Goal: Navigation & Orientation: Understand site structure

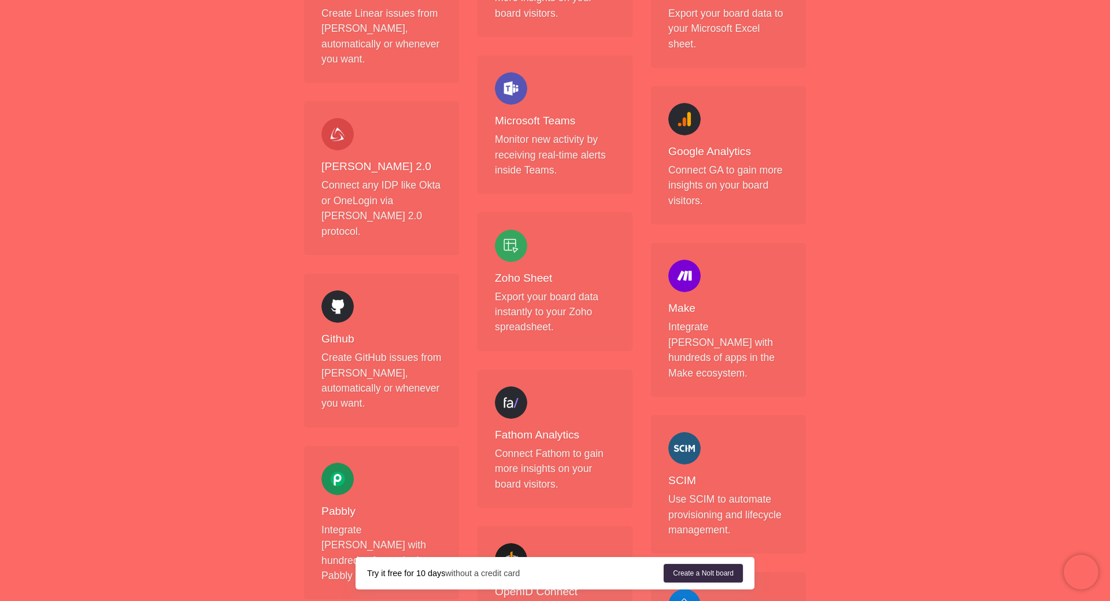
click at [403, 463] on div "Pabbly Integrate [PERSON_NAME] with hundreds of apps in the Pabbly ecosystem." at bounding box center [382, 523] width 120 height 121
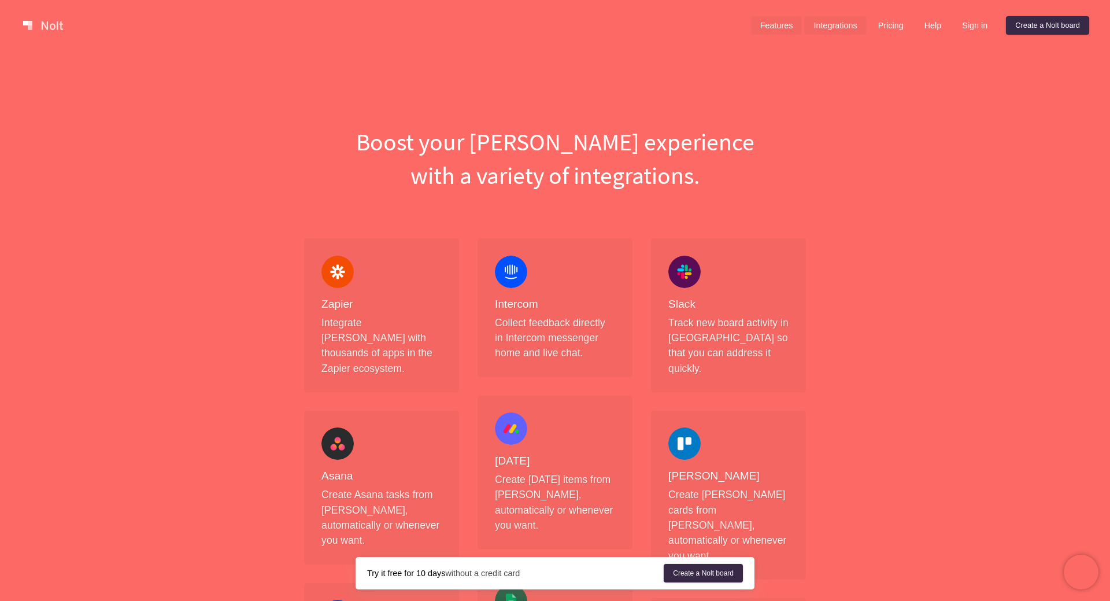
click at [775, 25] on link "Features" at bounding box center [776, 25] width 51 height 19
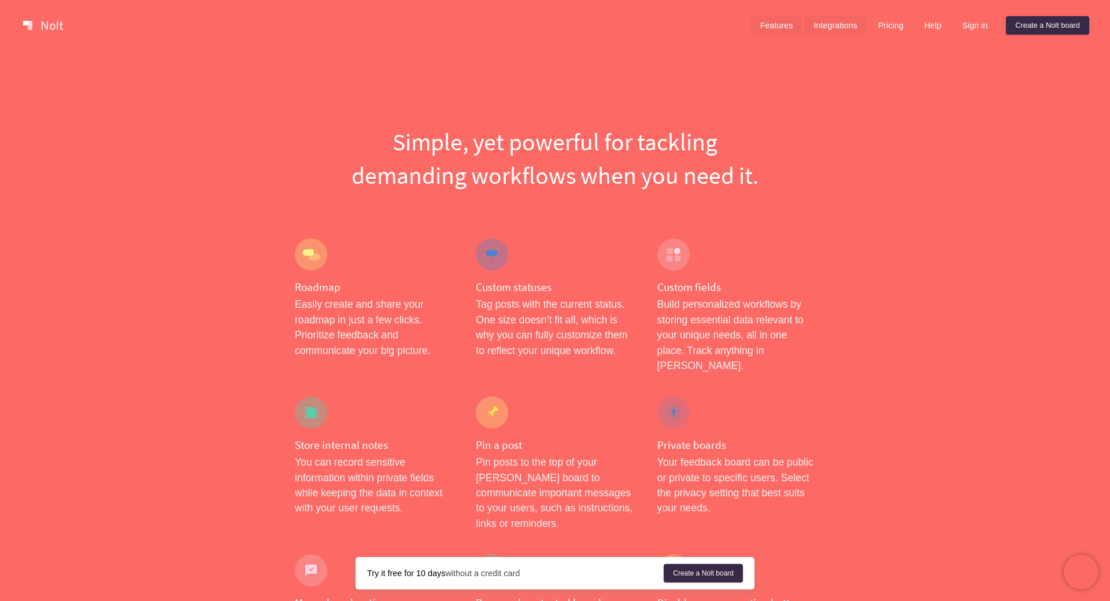
click at [835, 18] on link "Integrations" at bounding box center [836, 25] width 62 height 19
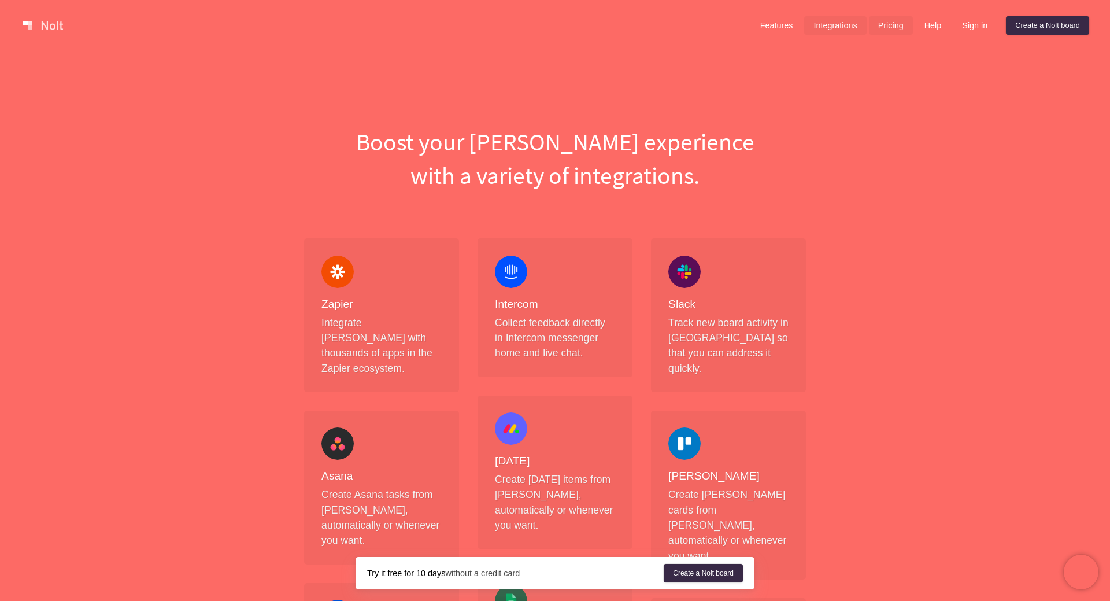
click at [900, 25] on link "Pricing" at bounding box center [891, 25] width 44 height 19
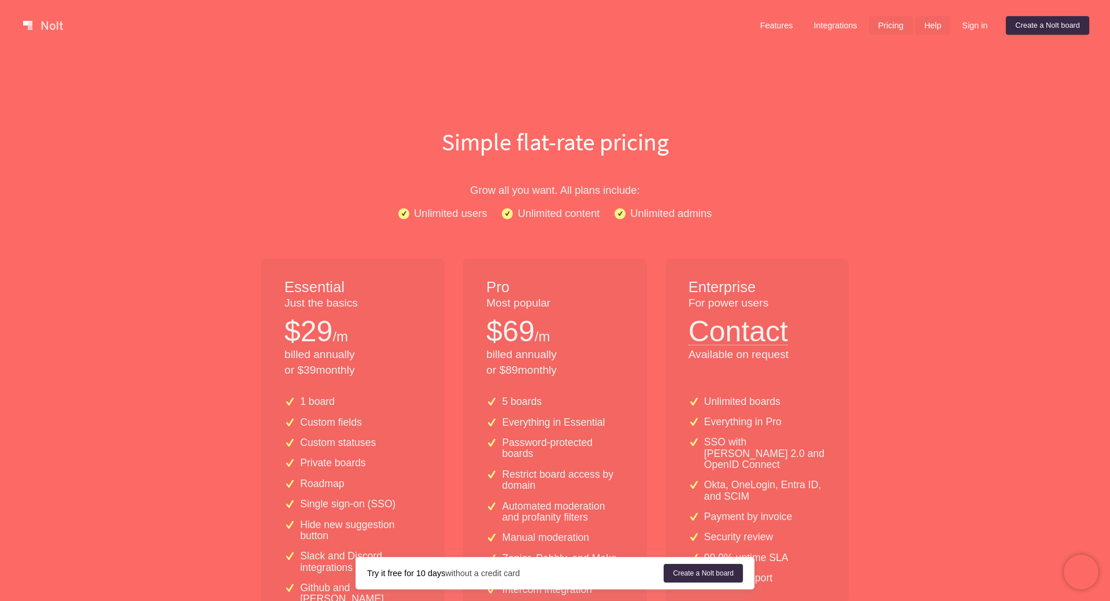
click at [935, 26] on link "Help" at bounding box center [934, 25] width 36 height 19
